Goal: Find specific page/section: Find specific page/section

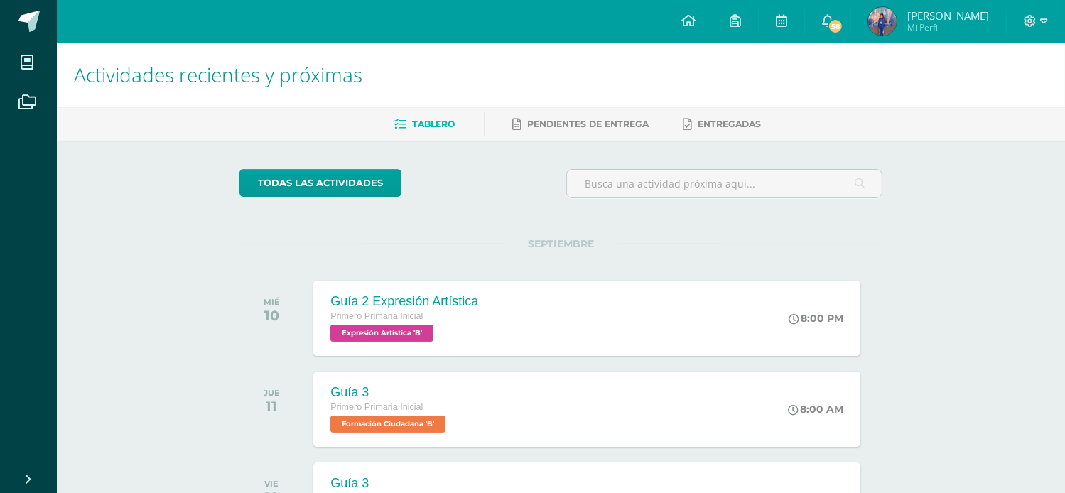
click at [882, 20] on img at bounding box center [882, 21] width 28 height 28
click at [883, 20] on img at bounding box center [882, 21] width 28 height 28
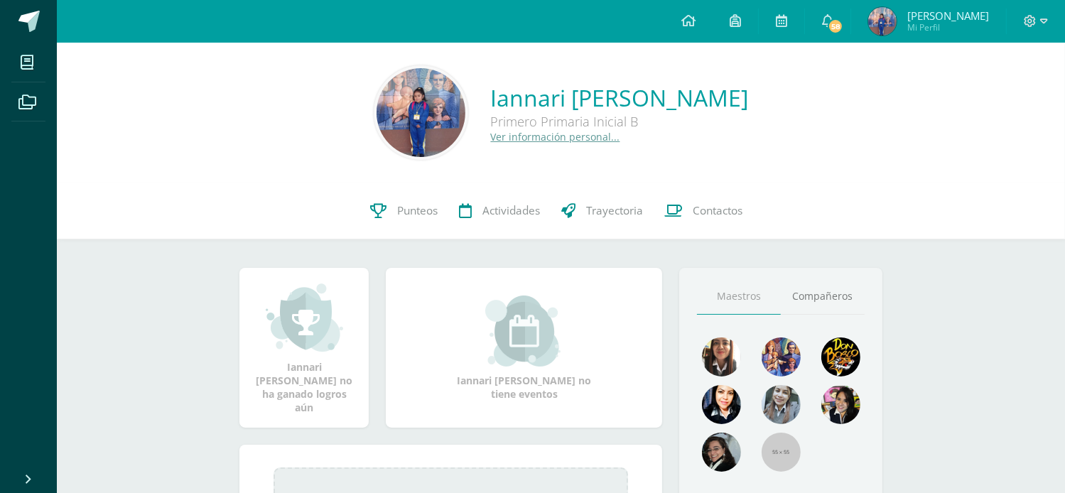
click at [377, 108] on img at bounding box center [421, 112] width 89 height 89
